Goal: Task Accomplishment & Management: Manage account settings

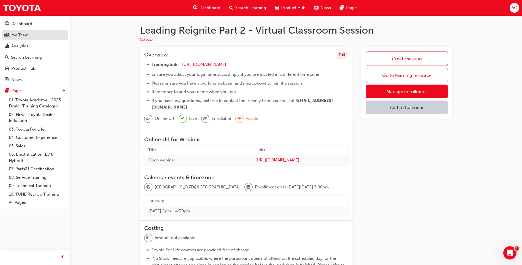
click at [20, 37] on div "My Team" at bounding box center [19, 35] width 17 height 6
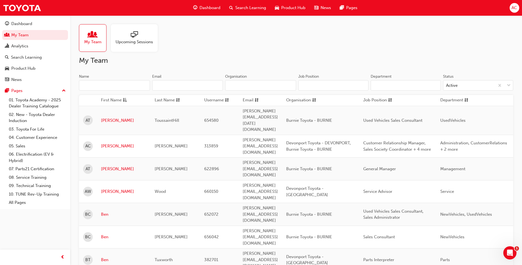
click at [141, 47] on div "Upcoming Sessions" at bounding box center [134, 38] width 47 height 28
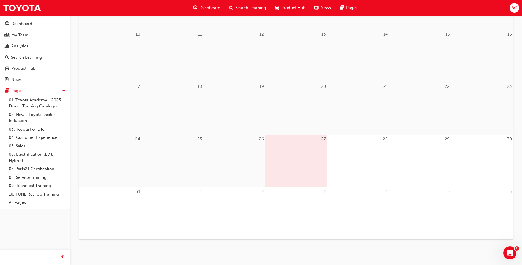
scroll to position [174, 0]
click at [305, 163] on div "27" at bounding box center [296, 159] width 62 height 52
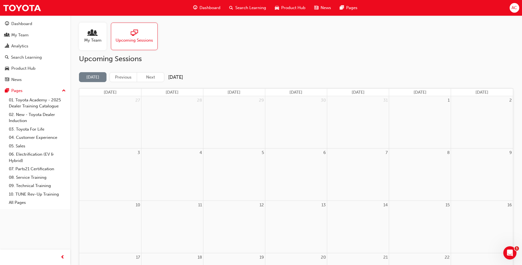
scroll to position [0, 0]
click at [151, 79] on button "Next" at bounding box center [151, 79] width 28 height 10
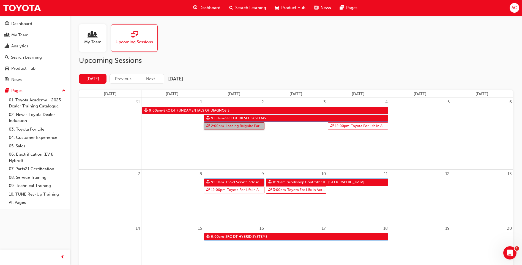
click at [234, 126] on link "2:00pm - Leading Reignite Part 2 - Virtual Classroom" at bounding box center [234, 125] width 61 height 7
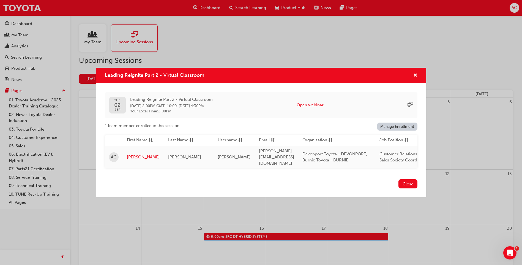
click at [402, 127] on link "Manage Enrollment" at bounding box center [397, 126] width 40 height 8
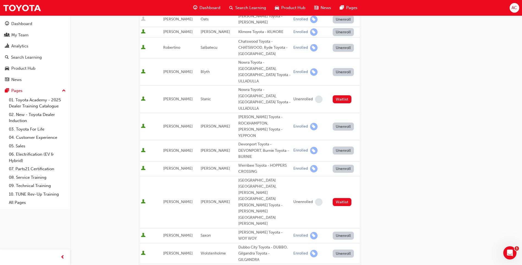
scroll to position [138, 0]
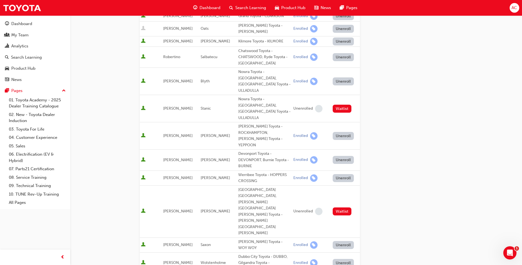
click at [339, 156] on button "Unenroll" at bounding box center [343, 160] width 21 height 8
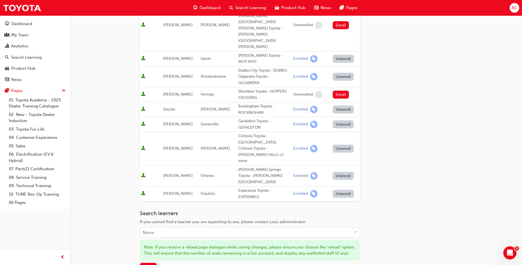
scroll to position [338, 0]
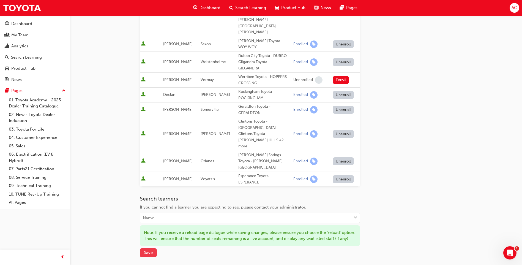
click at [152, 250] on span "Save" at bounding box center [148, 252] width 9 height 5
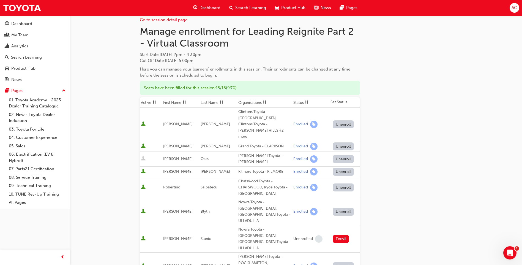
scroll to position [0, 0]
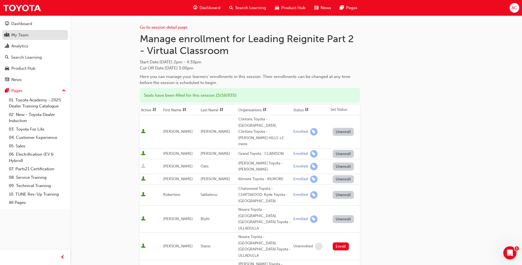
click at [18, 35] on div "My Team" at bounding box center [19, 35] width 17 height 6
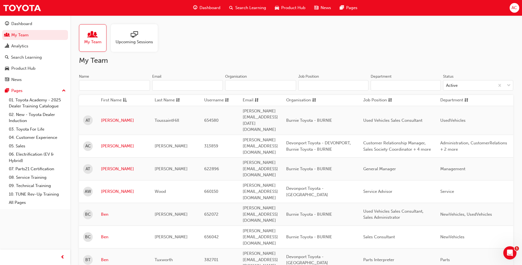
click at [131, 39] on span "sessionType_ONLINE_URL-icon" at bounding box center [134, 35] width 7 height 8
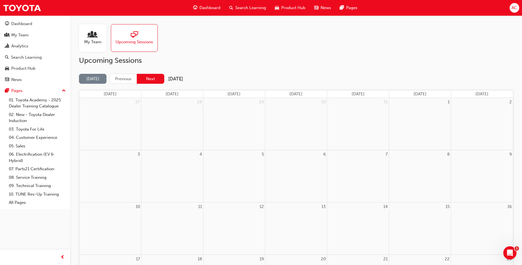
click at [153, 78] on button "Next" at bounding box center [151, 79] width 28 height 10
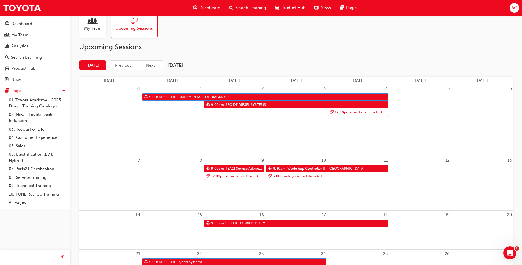
scroll to position [9, 0]
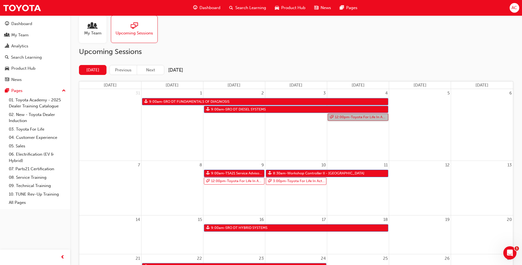
click at [359, 116] on link "12:00pm - Toyota For Life In Action - Virtual Classroom" at bounding box center [358, 116] width 61 height 7
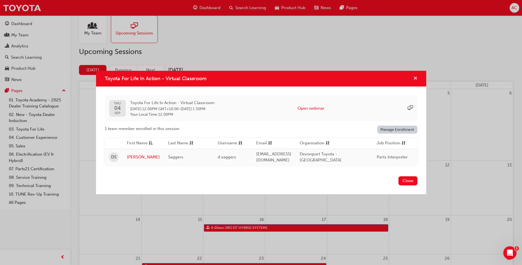
click at [416, 78] on span "cross-icon" at bounding box center [415, 78] width 4 height 5
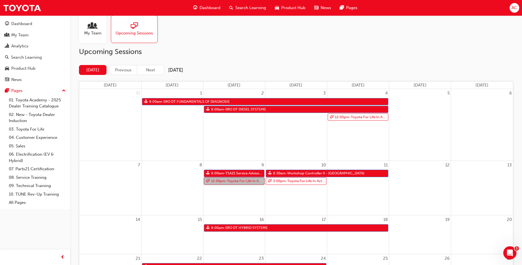
click at [230, 181] on link "12:00pm - Toyota For Life In Action - Virtual Classroom" at bounding box center [234, 180] width 61 height 7
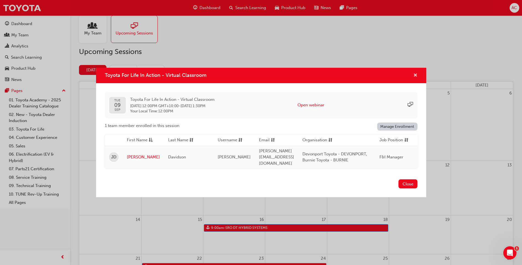
click at [415, 78] on span "cross-icon" at bounding box center [415, 75] width 4 height 5
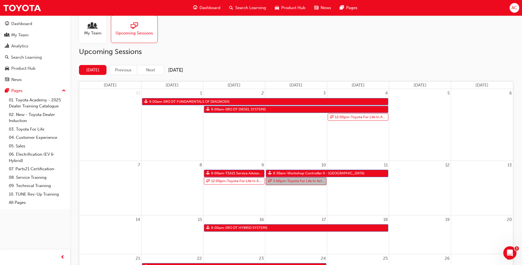
click at [291, 180] on link "3:00pm - Toyota For Life In Action - Virtual Classroom" at bounding box center [296, 180] width 61 height 7
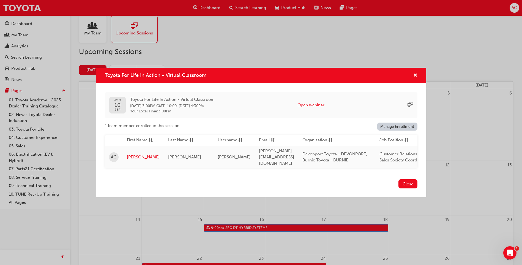
click at [398, 127] on link "Manage Enrollment" at bounding box center [397, 126] width 40 height 8
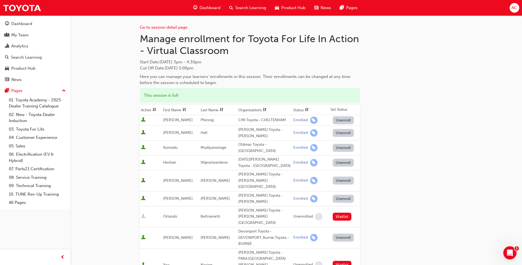
click at [344, 233] on button "Unenroll" at bounding box center [343, 237] width 21 height 8
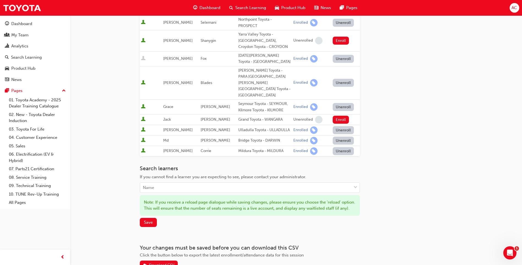
scroll to position [296, 0]
click at [146, 219] on span "Save" at bounding box center [148, 221] width 9 height 5
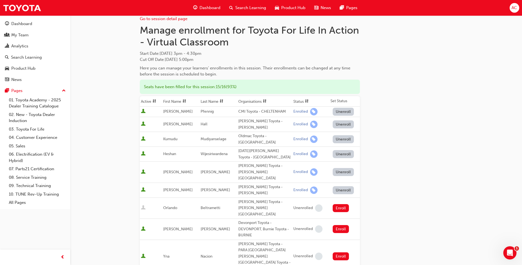
scroll to position [0, 0]
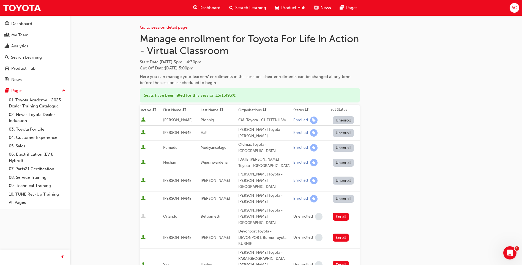
click at [161, 28] on link "Go to session detail page" at bounding box center [164, 27] width 48 height 5
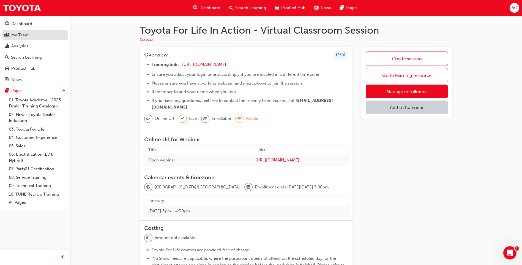
click at [29, 34] on div "My Team" at bounding box center [35, 35] width 60 height 7
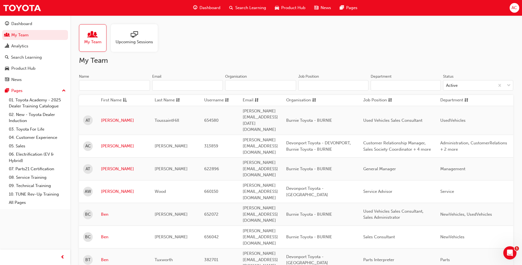
click at [136, 37] on span "sessionType_ONLINE_URL-icon" at bounding box center [134, 35] width 7 height 8
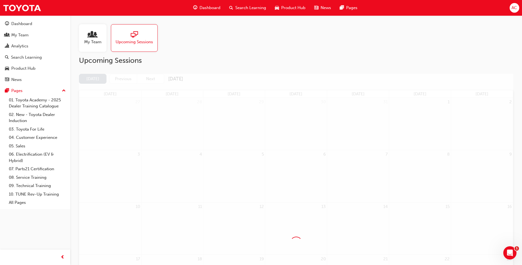
click at [136, 39] on span "sessionType_ONLINE_URL-icon" at bounding box center [134, 35] width 7 height 8
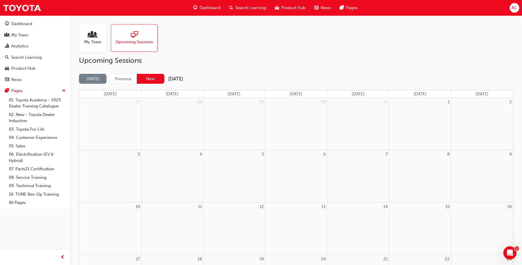
click at [155, 76] on button "Next" at bounding box center [151, 79] width 28 height 10
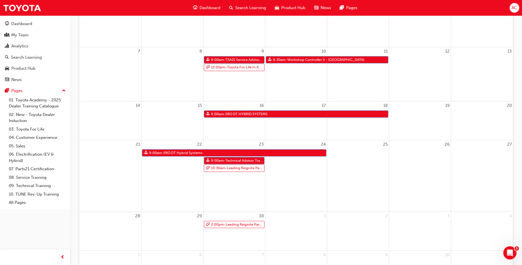
scroll to position [138, 0]
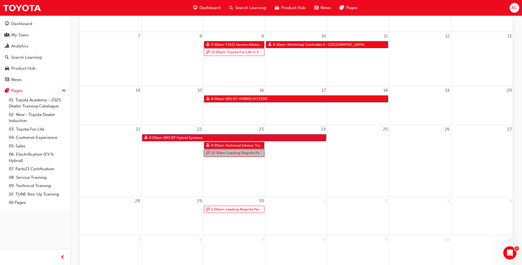
click at [232, 155] on link "10:30am - Leading Reignite Part 2 - Virtual Classroom" at bounding box center [234, 152] width 61 height 7
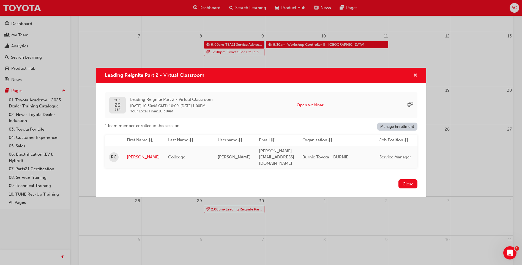
click at [415, 78] on span "cross-icon" at bounding box center [415, 75] width 4 height 5
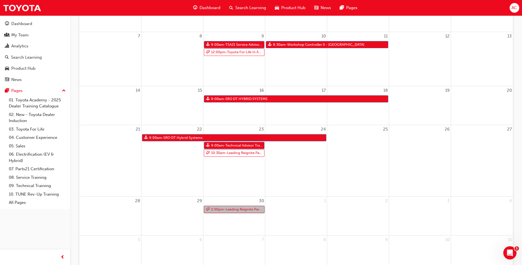
click at [232, 210] on link "2:00pm - Leading Reignite Part 2 - Virtual Classroom" at bounding box center [234, 208] width 61 height 7
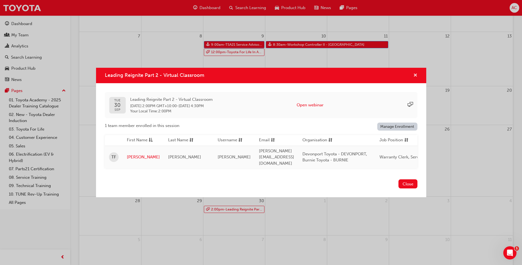
click at [416, 76] on span "cross-icon" at bounding box center [415, 75] width 4 height 5
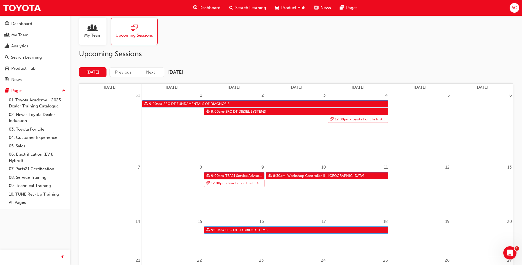
scroll to position [0, 0]
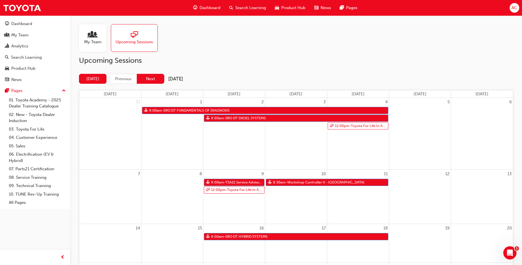
click at [155, 81] on button "Next" at bounding box center [151, 79] width 28 height 10
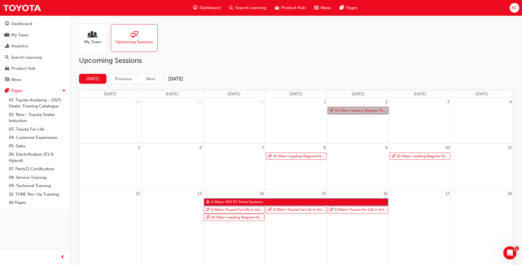
click at [361, 110] on link "10:30am - Leading Reignite Part 2 - Virtual Classroom" at bounding box center [358, 110] width 61 height 7
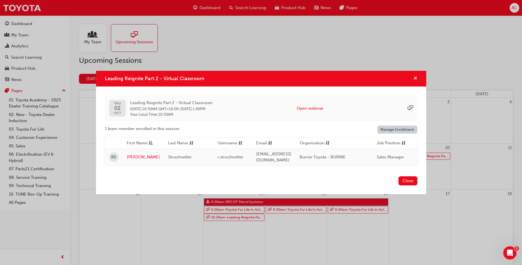
click at [414, 76] on span "cross-icon" at bounding box center [415, 78] width 4 height 5
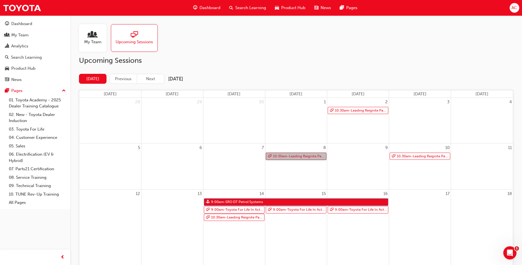
click at [292, 154] on link "10:30am - Leading Reignite Part 2 - Virtual Classroom" at bounding box center [296, 155] width 61 height 7
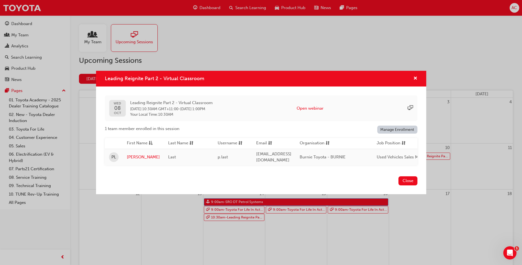
click at [419, 76] on div "Leading Reignite Part 2 - Virtual Classroom" at bounding box center [261, 79] width 330 height 16
click at [416, 76] on span "cross-icon" at bounding box center [415, 78] width 4 height 5
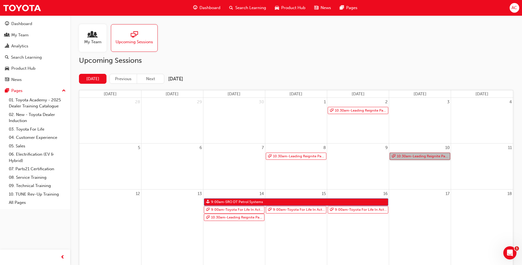
click at [423, 155] on link "10:30am - Leading Reignite Part 2 - Virtual Classroom" at bounding box center [420, 155] width 61 height 7
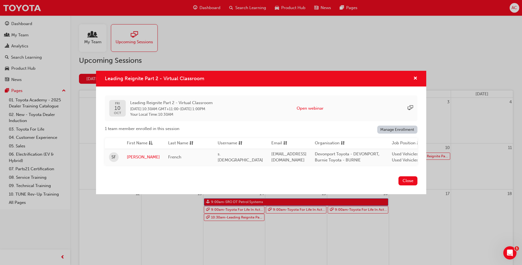
click at [416, 81] on div "Leading Reignite Part 2 - Virtual Classroom" at bounding box center [261, 79] width 330 height 16
click at [415, 78] on span "cross-icon" at bounding box center [415, 78] width 4 height 5
